Goal: Transaction & Acquisition: Download file/media

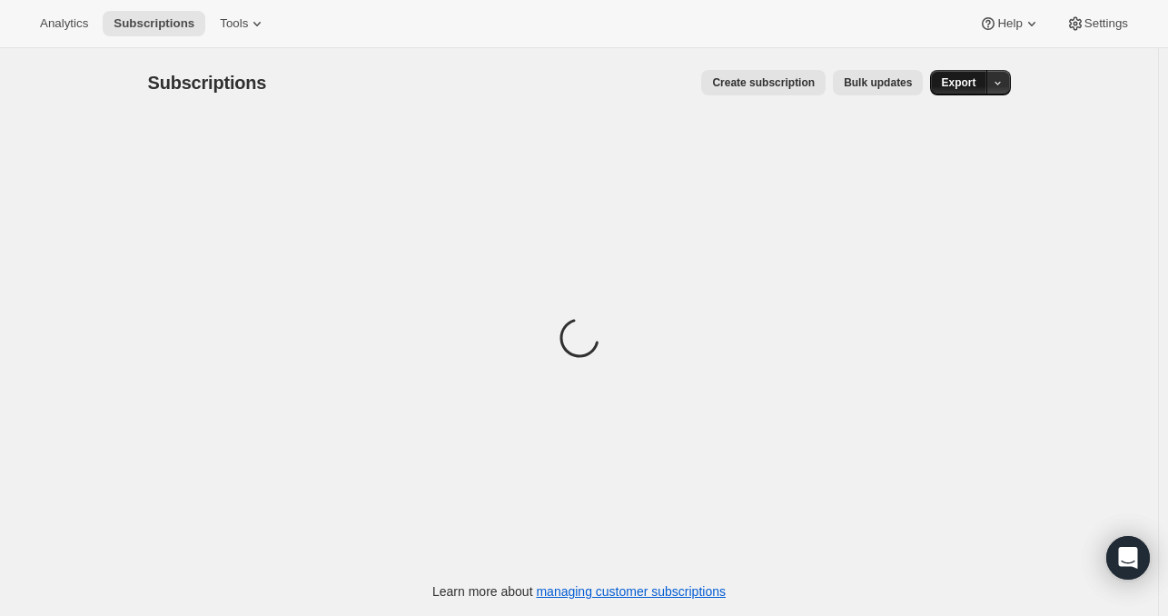
click at [948, 80] on span "Export" at bounding box center [958, 82] width 35 height 15
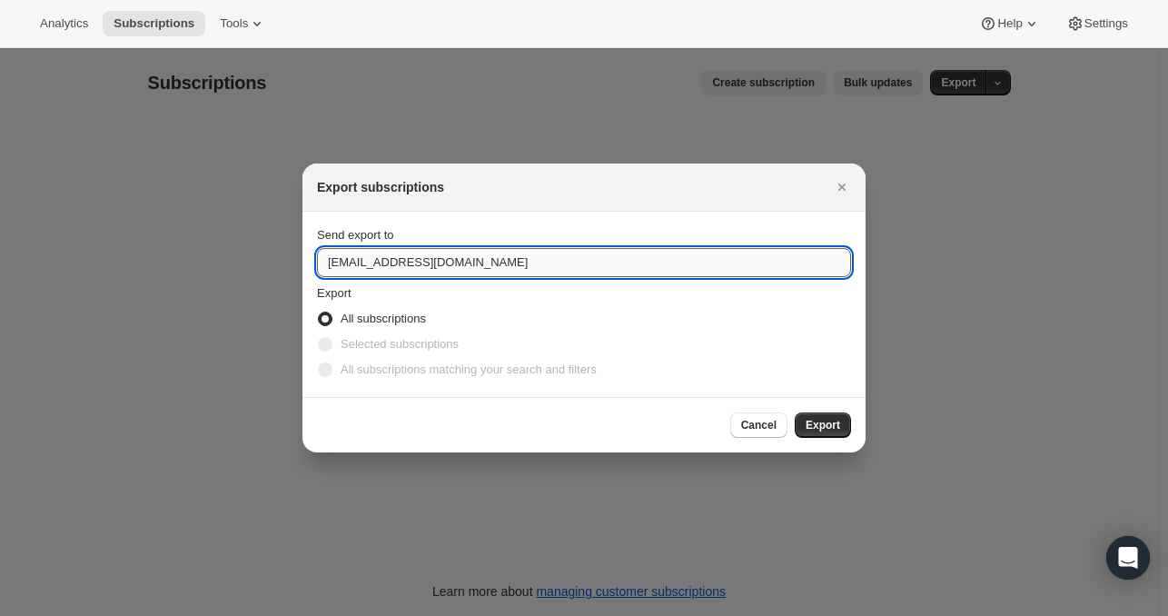
click at [642, 257] on input "[EMAIL_ADDRESS][DOMAIN_NAME]" at bounding box center [584, 262] width 534 height 29
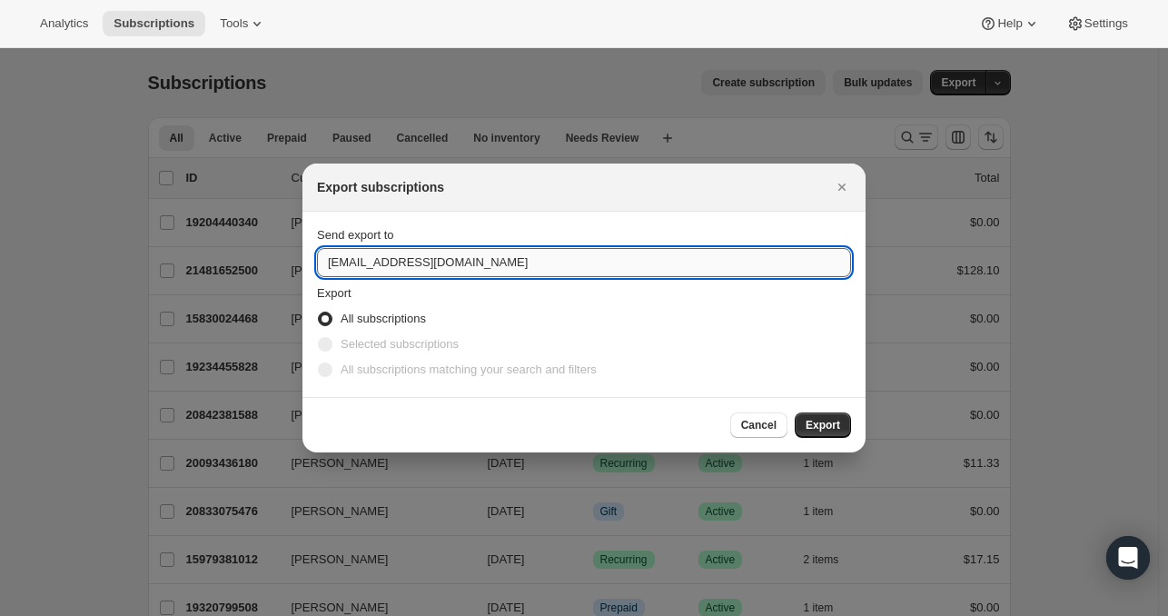
click at [642, 257] on input "[EMAIL_ADDRESS][DOMAIN_NAME]" at bounding box center [584, 262] width 534 height 29
type input "[EMAIL_ADDRESS][DOMAIN_NAME]"
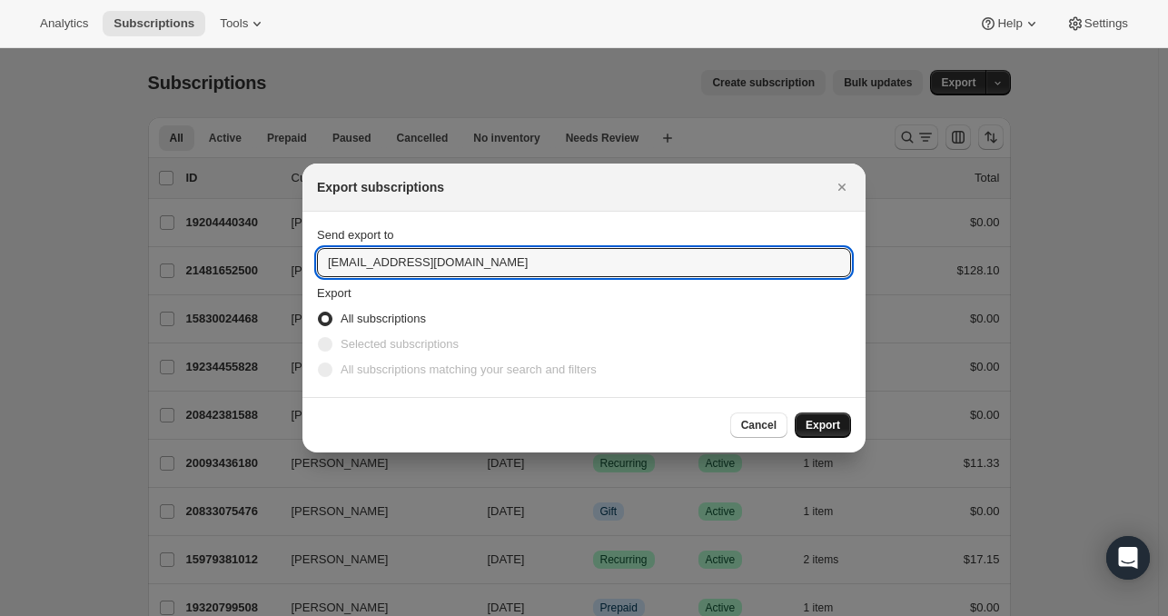
click at [822, 418] on span "Export" at bounding box center [823, 425] width 35 height 15
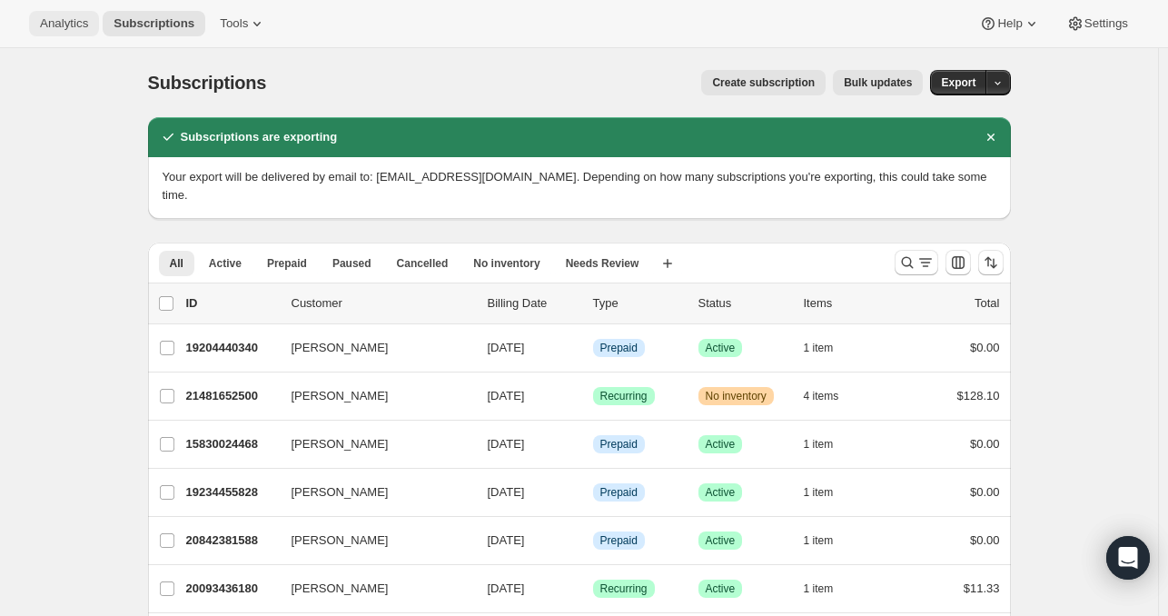
click at [63, 26] on span "Analytics" at bounding box center [64, 23] width 48 height 15
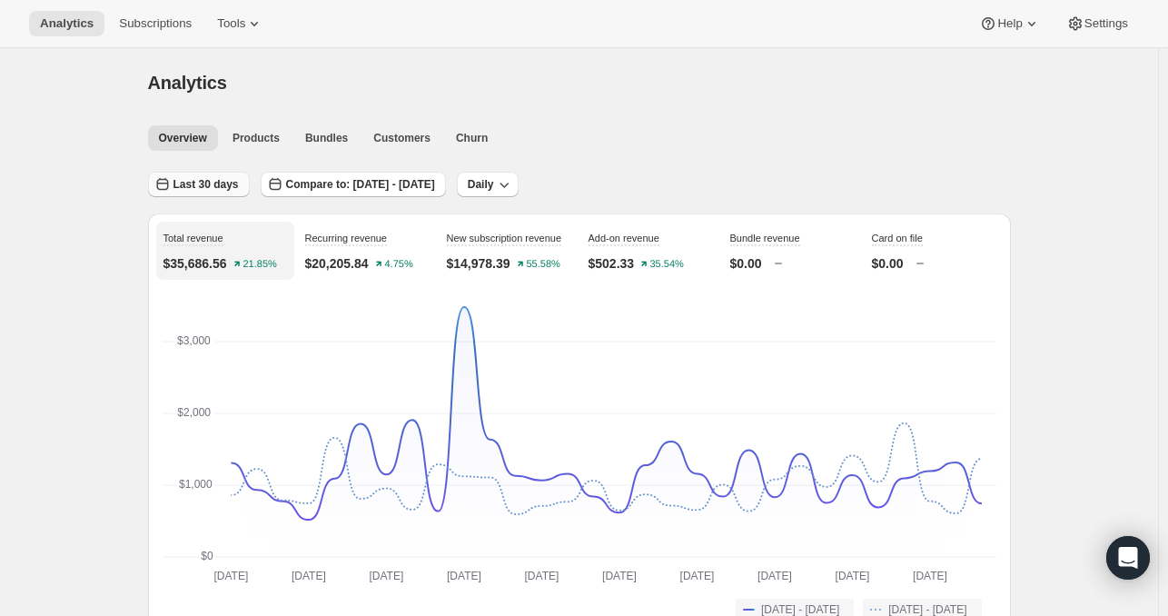
click at [223, 181] on span "Last 30 days" at bounding box center [206, 184] width 65 height 15
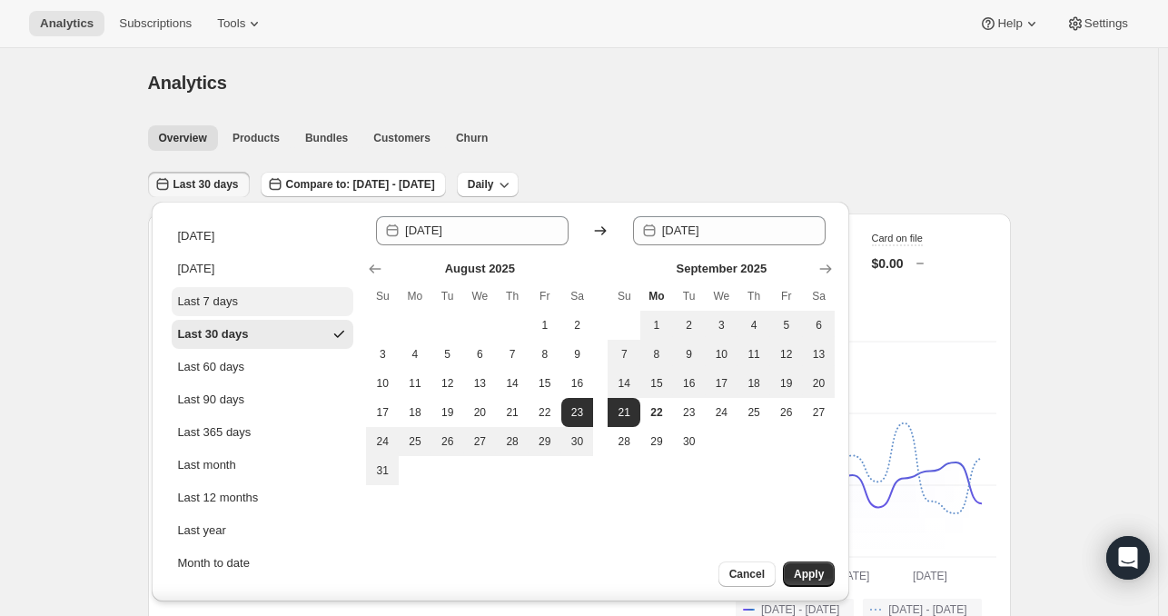
click at [251, 301] on button "Last 7 days" at bounding box center [263, 301] width 182 height 29
type input "[DATE]"
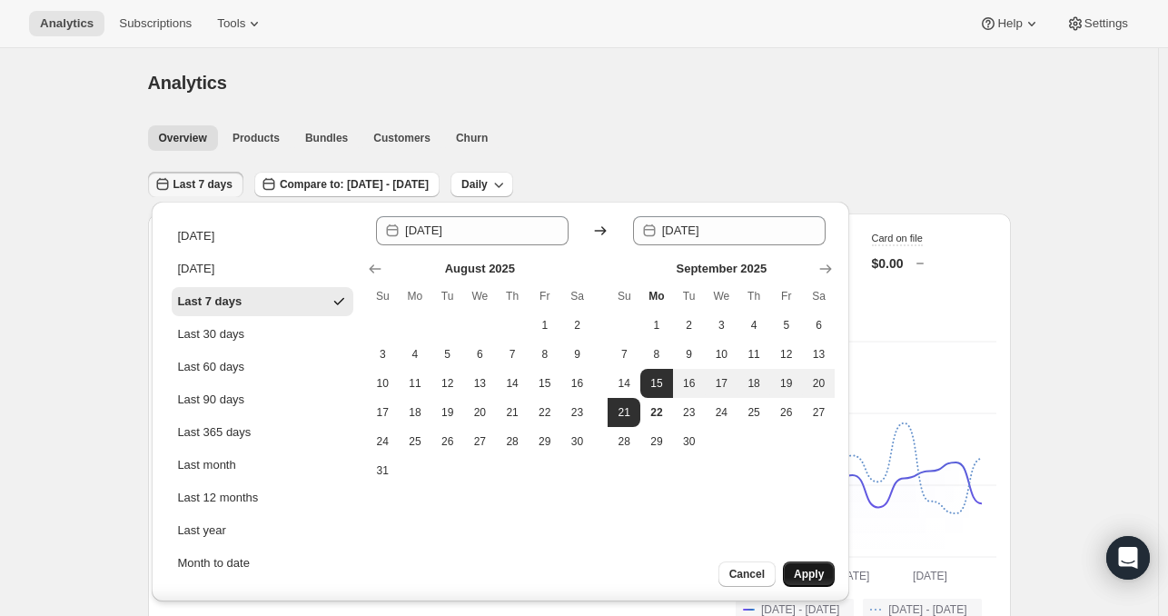
click at [807, 576] on span "Apply" at bounding box center [809, 574] width 30 height 15
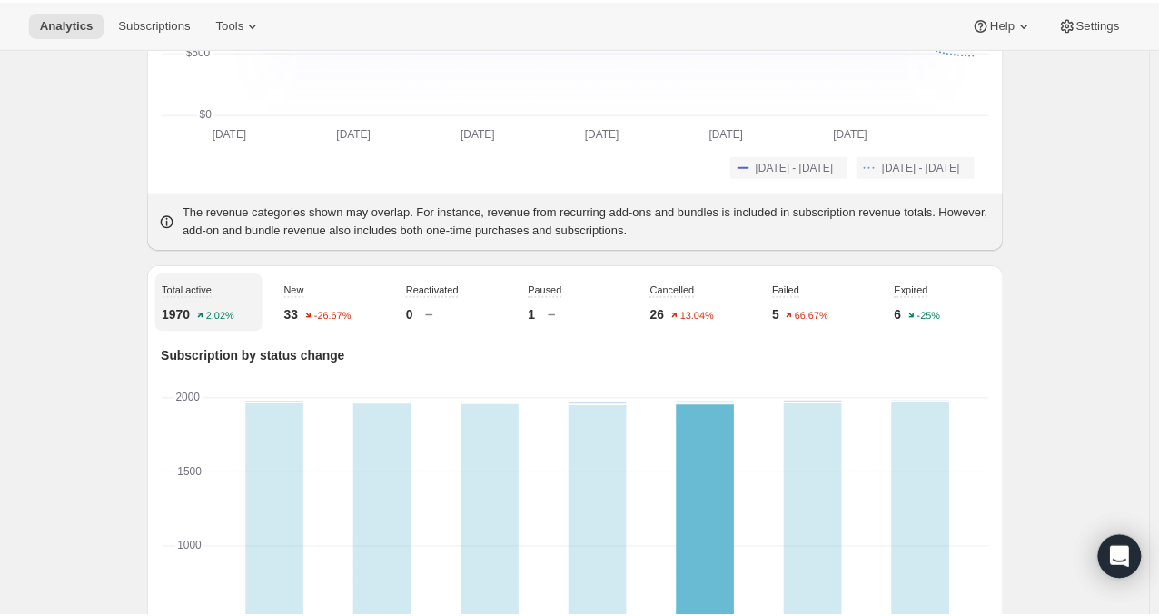
scroll to position [552, 0]
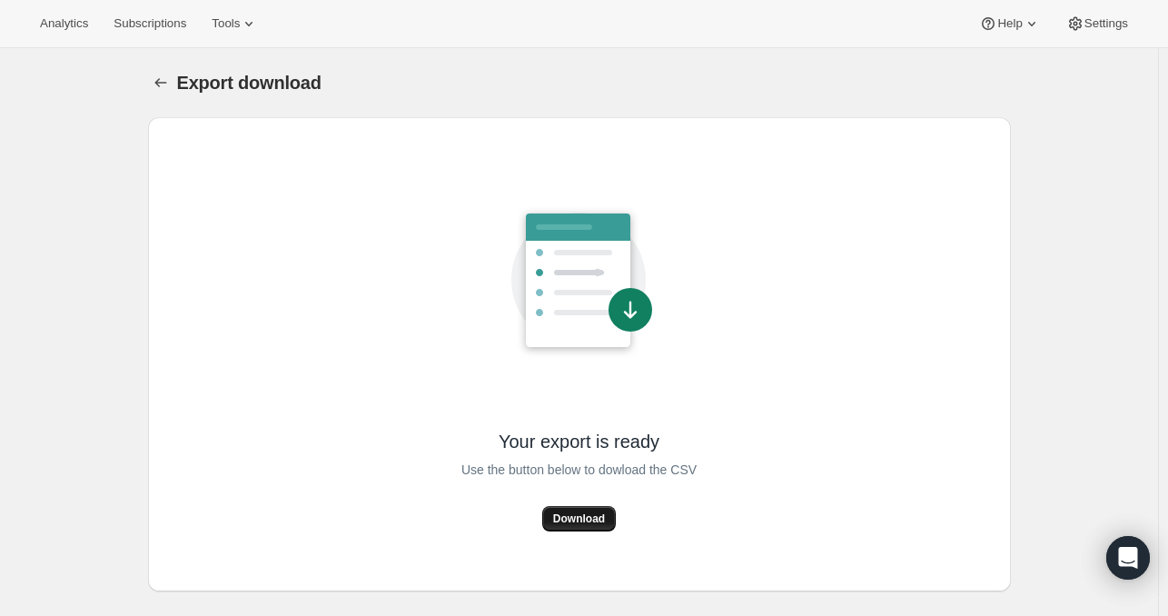
click at [571, 511] on button "Download" at bounding box center [579, 518] width 74 height 25
